Goal: Task Accomplishment & Management: Use online tool/utility

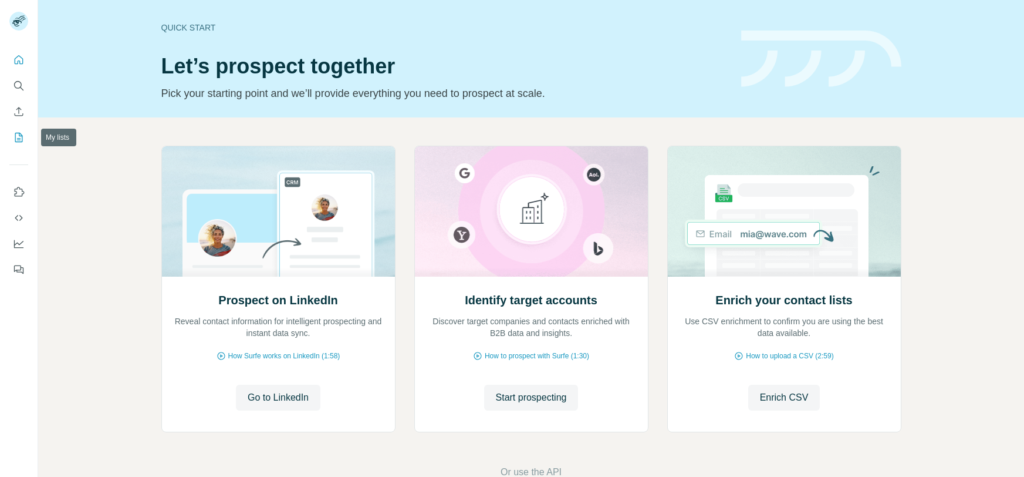
click at [17, 137] on icon "My lists" at bounding box center [19, 137] width 12 height 12
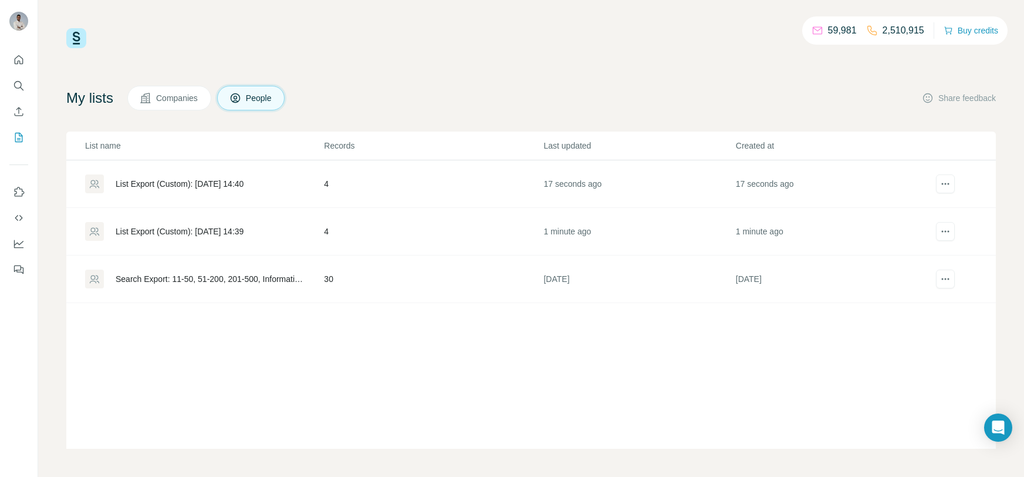
click at [205, 192] on td "List Export (Custom): [DATE] 14:40" at bounding box center [194, 184] width 257 height 48
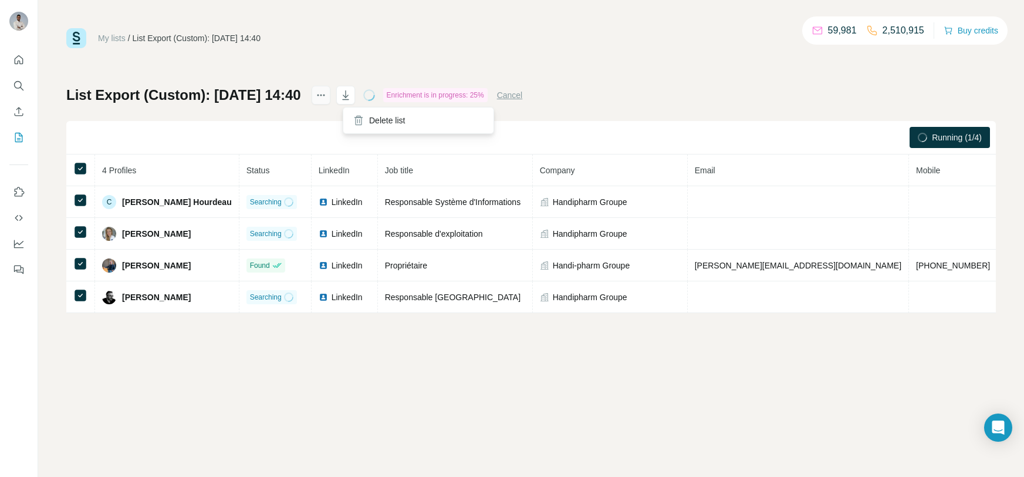
click at [327, 97] on icon "actions" at bounding box center [321, 95] width 12 height 12
click at [352, 95] on icon "button" at bounding box center [346, 95] width 12 height 12
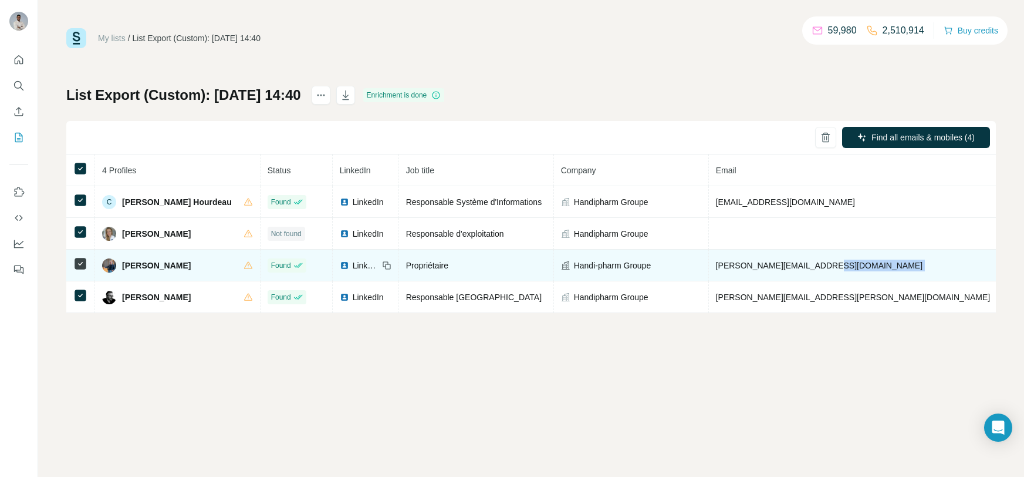
drag, startPoint x: 870, startPoint y: 265, endPoint x: 787, endPoint y: 273, distance: 83.7
click at [787, 273] on tr "[PERSON_NAME] Found LinkedIn Propriétaire Handi-pharm Groupe [PERSON_NAME][EMAI…" at bounding box center [689, 265] width 1246 height 32
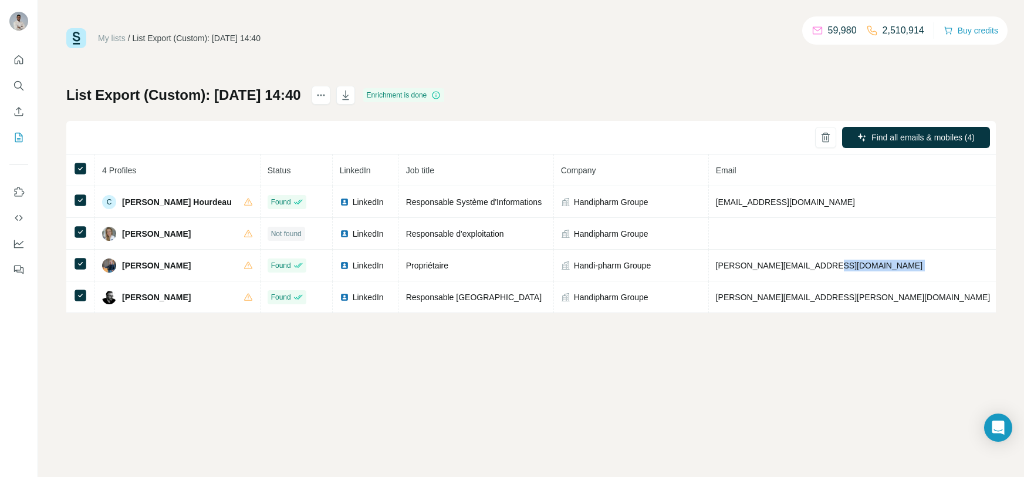
copy tr "m [PHONE_NUMBER]"
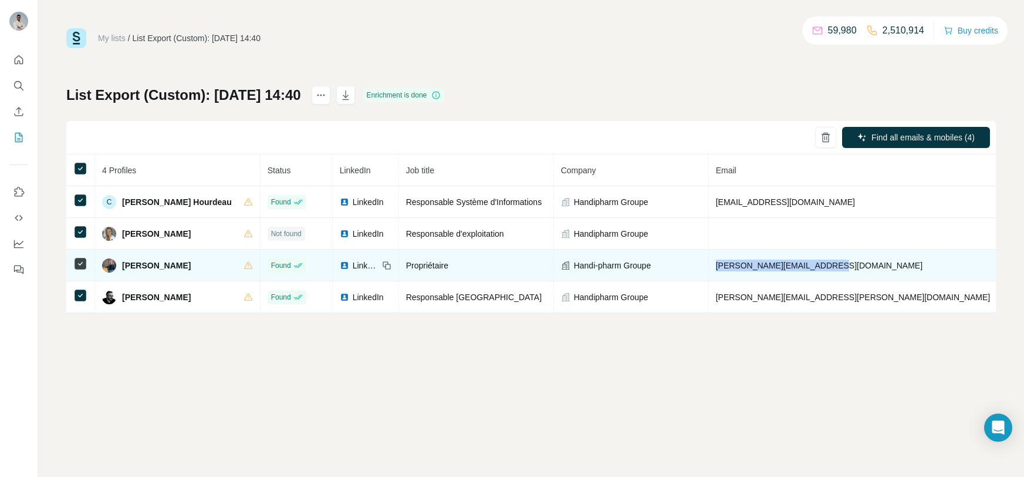
drag, startPoint x: 673, startPoint y: 265, endPoint x: 791, endPoint y: 279, distance: 118.7
click at [791, 279] on td "[PERSON_NAME][EMAIL_ADDRESS][DOMAIN_NAME]" at bounding box center [853, 265] width 289 height 32
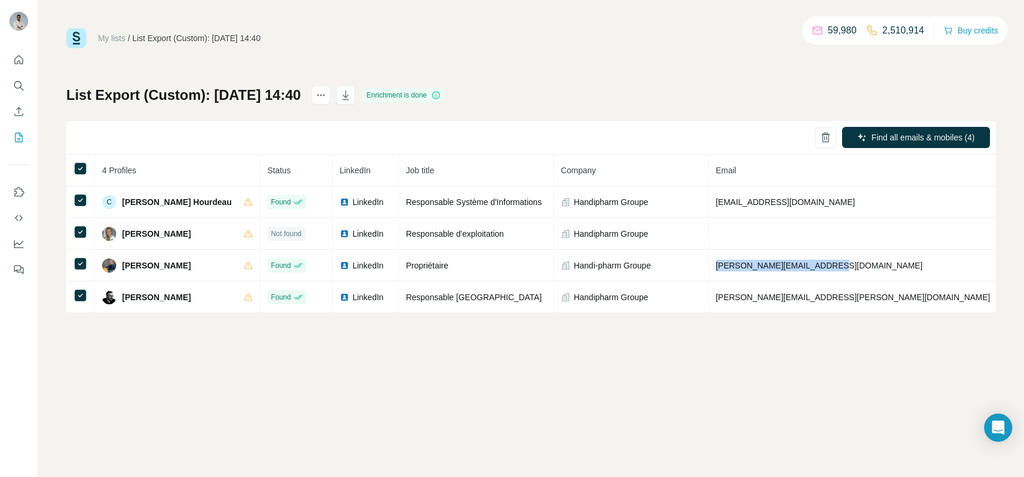
copy span "[PERSON_NAME][EMAIL_ADDRESS][DOMAIN_NAME]"
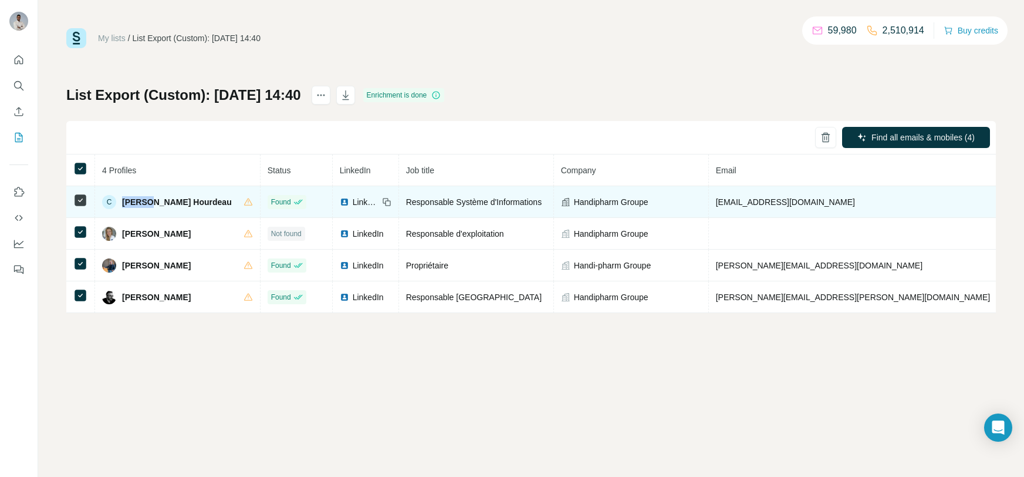
drag, startPoint x: 121, startPoint y: 200, endPoint x: 147, endPoint y: 206, distance: 26.5
click at [147, 206] on div "C [PERSON_NAME] Hourdeau" at bounding box center [167, 202] width 130 height 14
copy span "[PERSON_NAME]"
drag, startPoint x: 151, startPoint y: 202, endPoint x: 189, endPoint y: 202, distance: 38.1
click at [189, 202] on span "[PERSON_NAME] Hourdeau" at bounding box center [177, 202] width 110 height 12
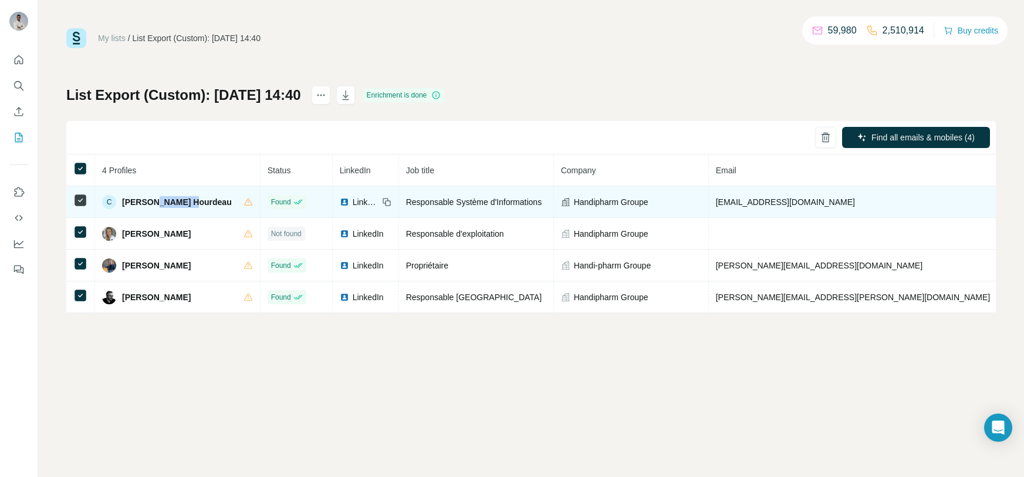
copy span "Hourdeau"
drag, startPoint x: 672, startPoint y: 204, endPoint x: 791, endPoint y: 204, distance: 119.1
click at [791, 204] on td "[EMAIL_ADDRESS][DOMAIN_NAME]" at bounding box center [853, 202] width 289 height 32
copy span "[EMAIL_ADDRESS][DOMAIN_NAME]"
drag, startPoint x: 811, startPoint y: 197, endPoint x: 844, endPoint y: 200, distance: 33.6
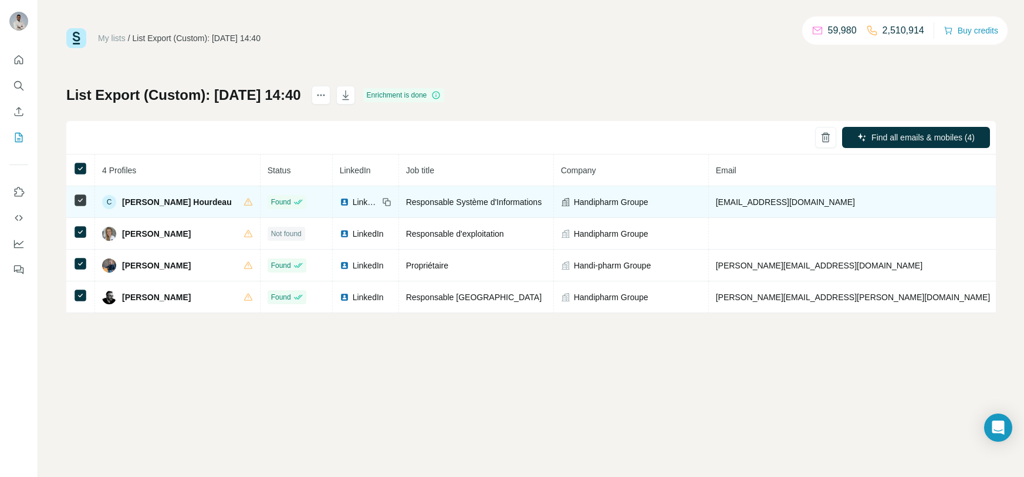
click at [1005, 200] on span "[PHONE_NUMBER]" at bounding box center [1042, 201] width 74 height 9
drag, startPoint x: 808, startPoint y: 202, endPoint x: 867, endPoint y: 202, distance: 58.7
click at [1005, 202] on span "[PHONE_NUMBER]" at bounding box center [1042, 201] width 74 height 9
copy span "[PHONE_NUMBER]"
